Goal: Check status: Check status

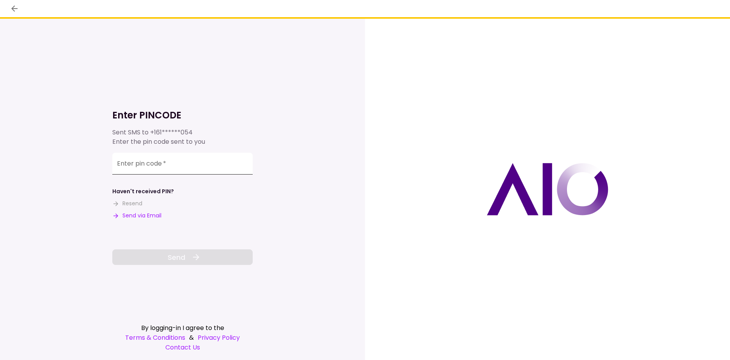
click at [169, 163] on input "Enter pin code   *" at bounding box center [182, 164] width 140 height 22
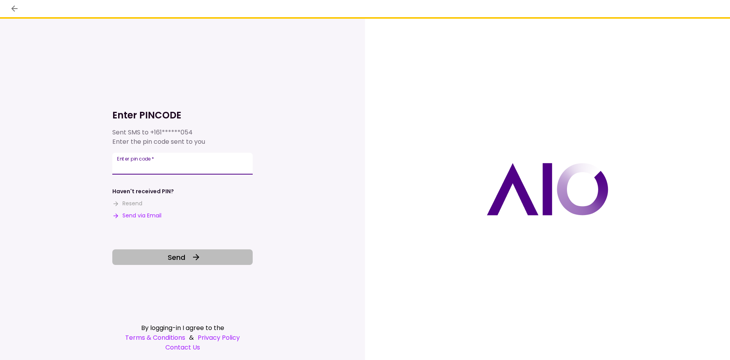
type input "******"
click at [183, 261] on span "Send" at bounding box center [177, 257] width 18 height 11
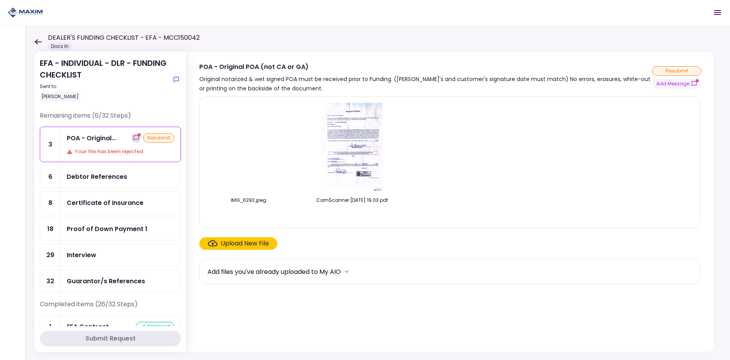
click at [134, 139] on icon "show-messages" at bounding box center [136, 138] width 6 height 6
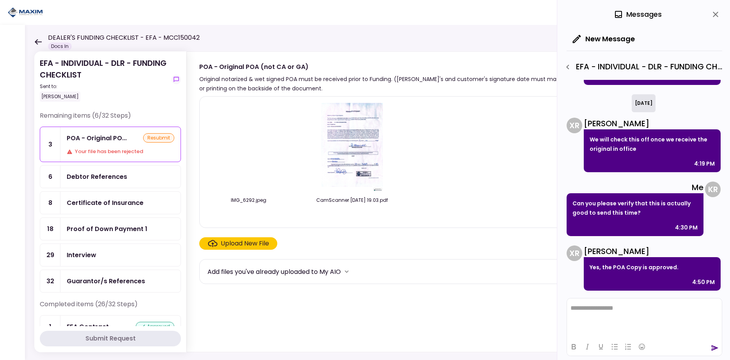
click at [39, 41] on icon at bounding box center [37, 42] width 7 height 6
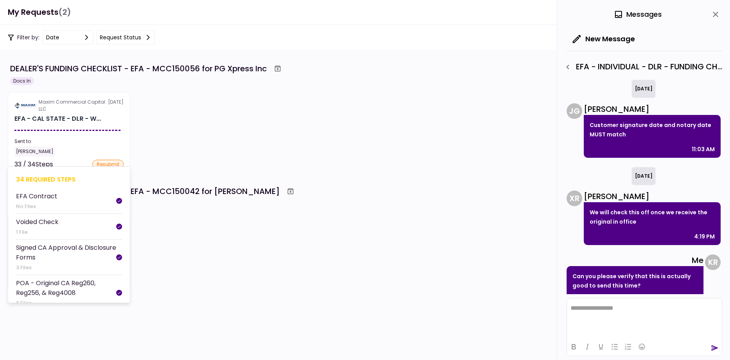
scroll to position [73, 0]
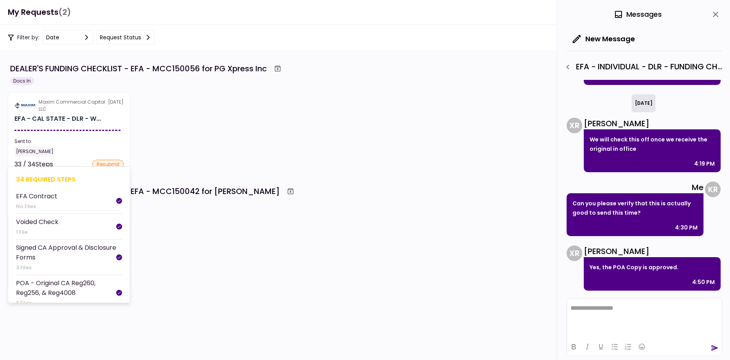
click at [99, 108] on div "Maxim Commercial Capital LLC" at bounding box center [73, 106] width 69 height 14
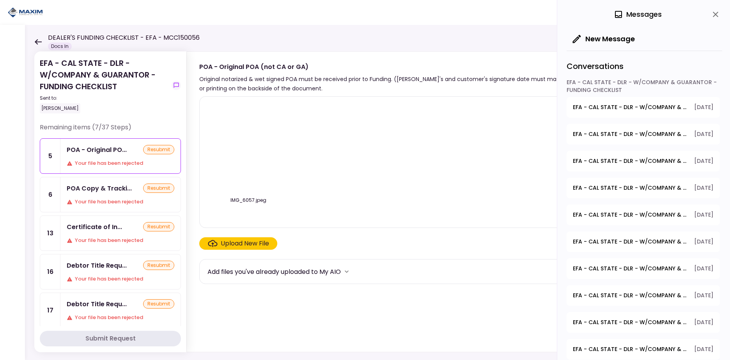
click at [36, 43] on icon at bounding box center [38, 41] width 7 height 5
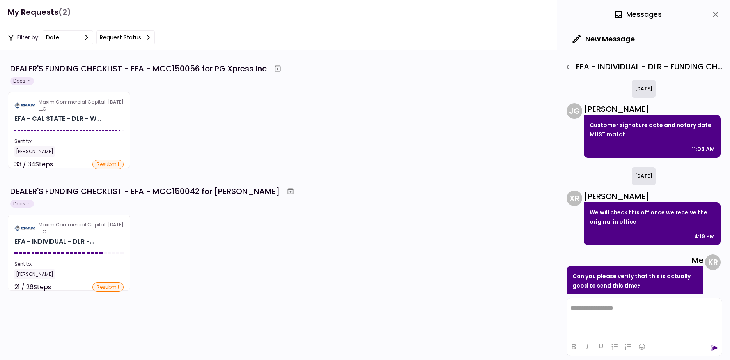
scroll to position [73, 0]
